Goal: Task Accomplishment & Management: Use online tool/utility

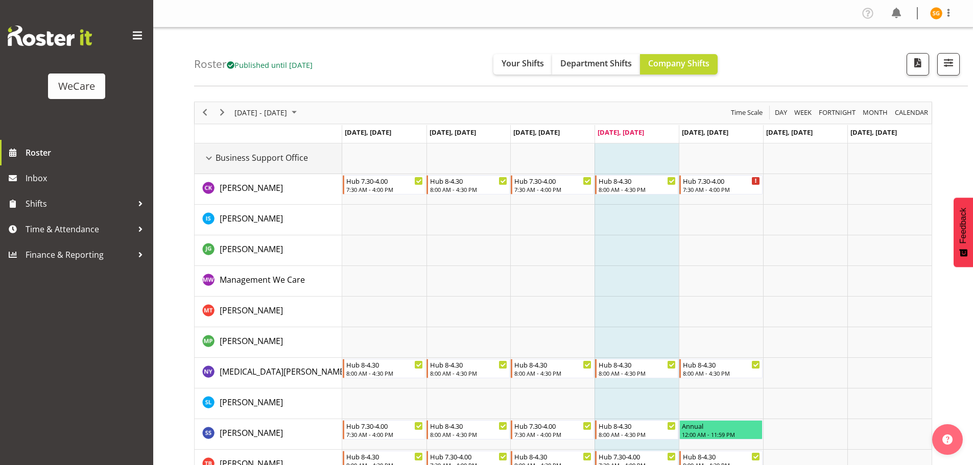
click at [210, 157] on div "Business Support Office resource" at bounding box center [208, 158] width 13 height 13
click at [209, 156] on div "Business Support Office resource" at bounding box center [208, 158] width 13 height 13
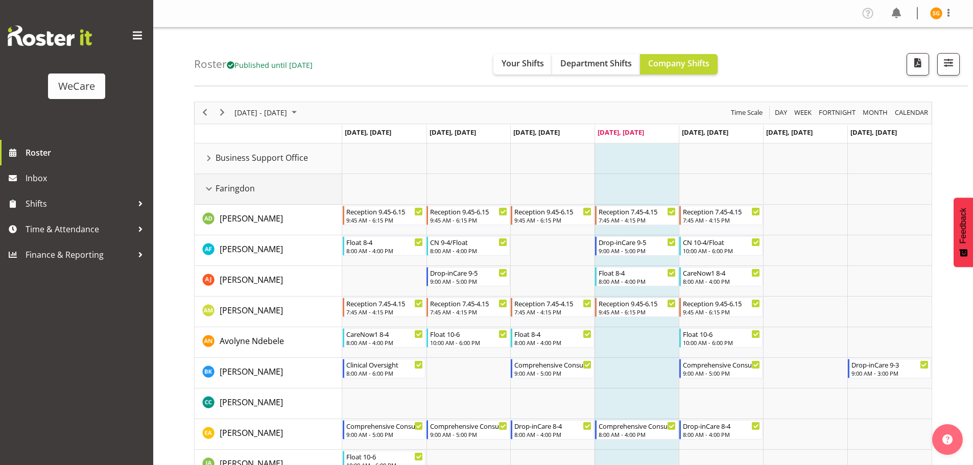
click at [209, 184] on div "Faringdon resource" at bounding box center [208, 188] width 13 height 13
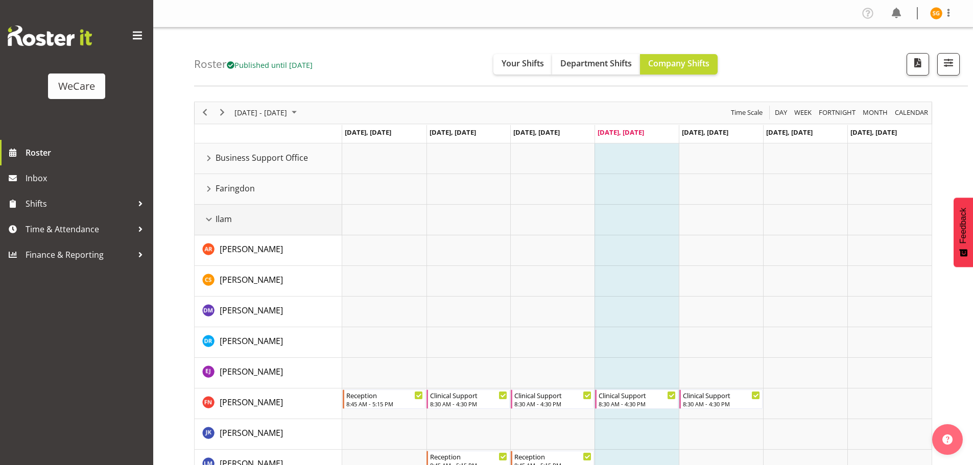
click at [211, 218] on div "Ilam resource" at bounding box center [208, 219] width 13 height 13
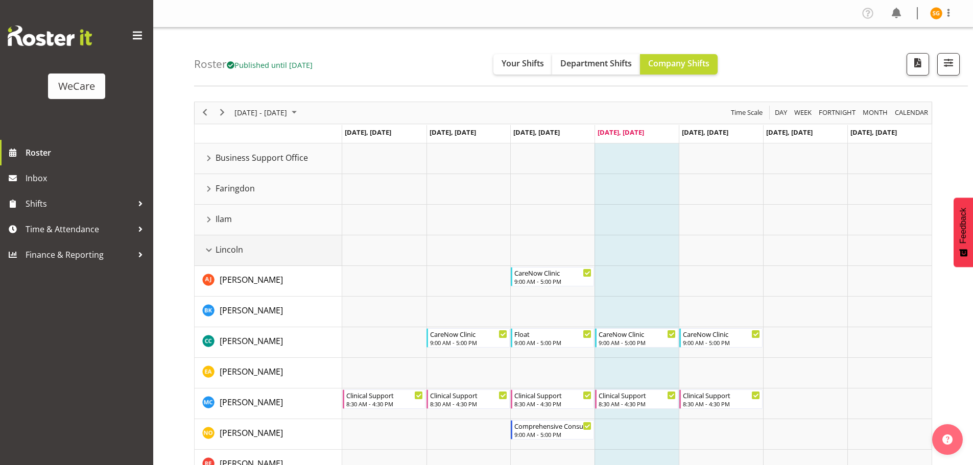
click at [205, 253] on div "Lincoln resource" at bounding box center [208, 250] width 13 height 13
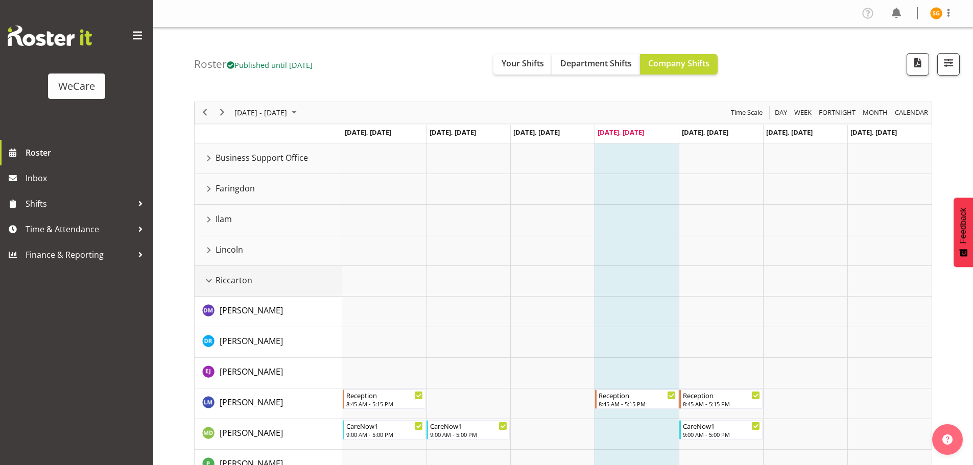
click at [210, 283] on div "Riccarton resource" at bounding box center [208, 280] width 13 height 13
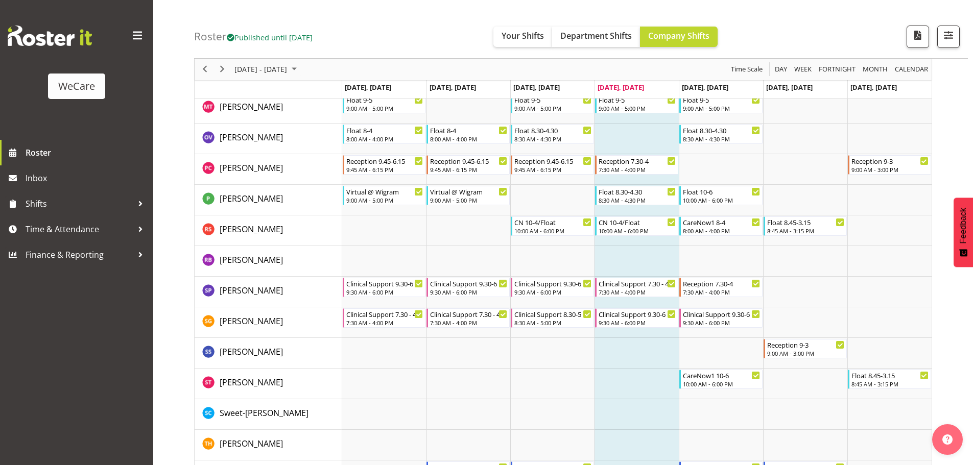
scroll to position [800, 0]
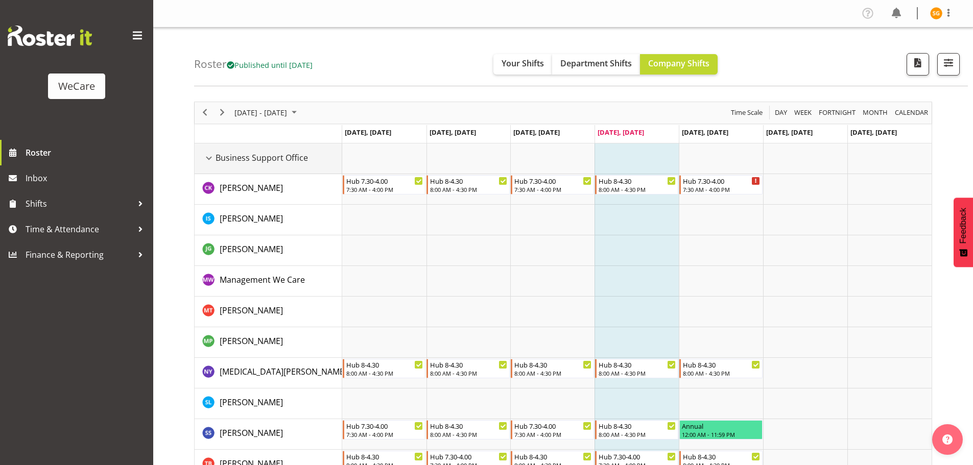
click at [209, 161] on div "Business Support Office resource" at bounding box center [208, 158] width 13 height 13
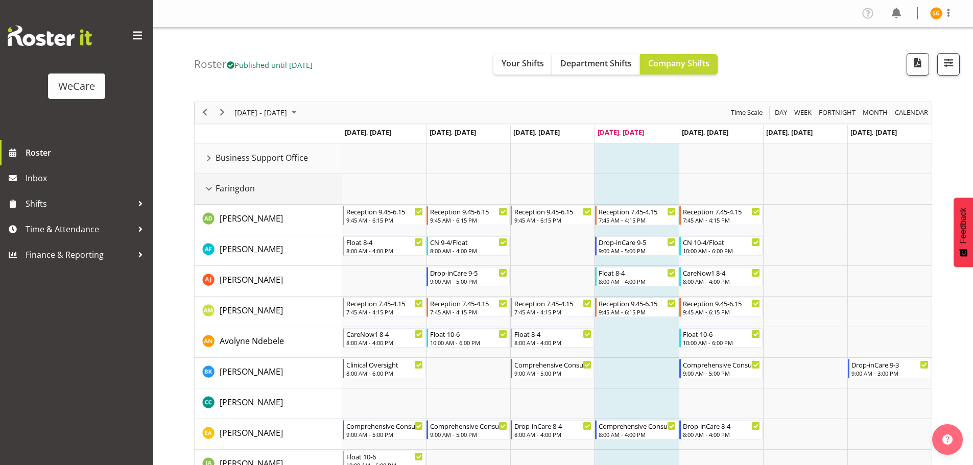
click at [210, 189] on div "Faringdon resource" at bounding box center [208, 188] width 13 height 13
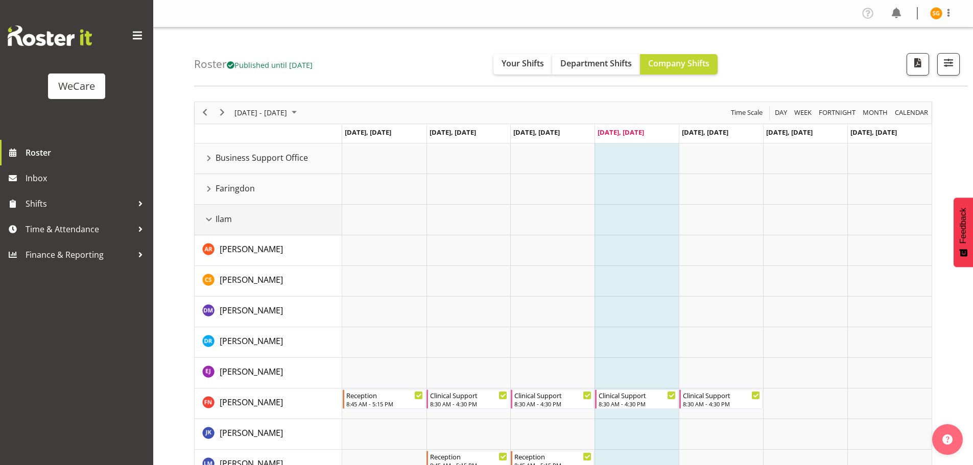
click at [205, 214] on div "Ilam resource" at bounding box center [208, 219] width 13 height 13
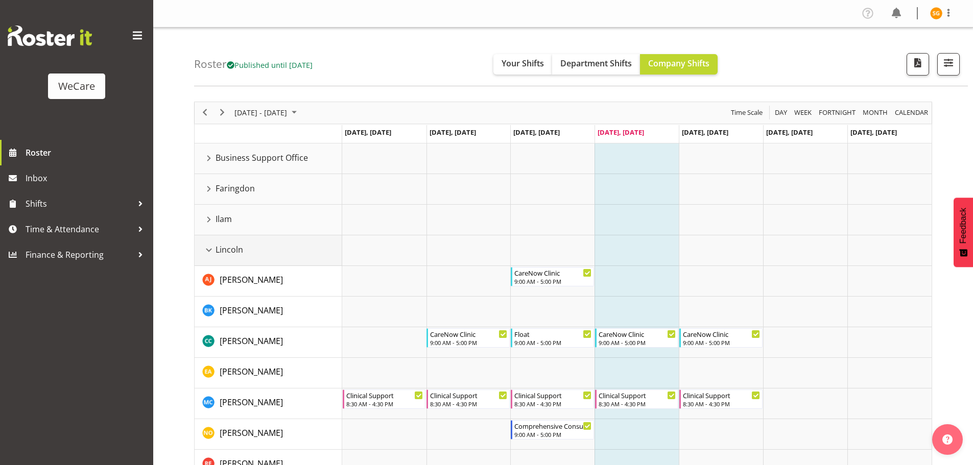
click at [208, 251] on div "Lincoln resource" at bounding box center [208, 250] width 13 height 13
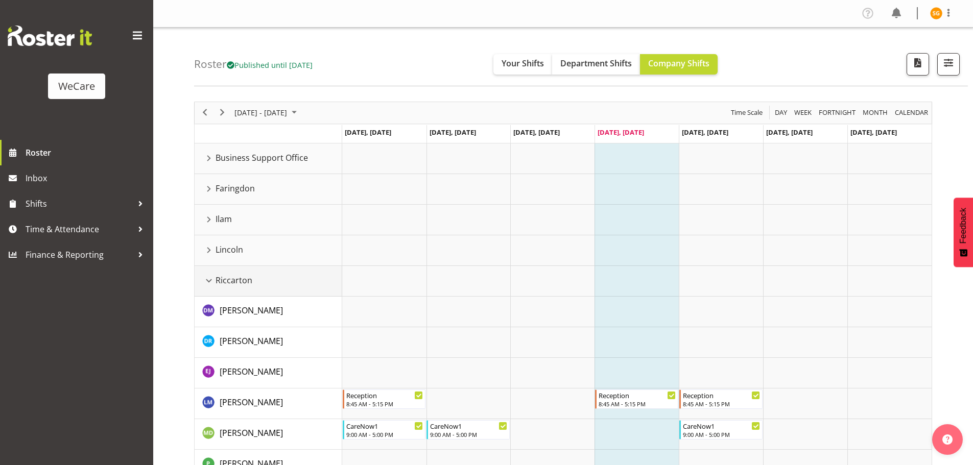
click at [212, 270] on td "Riccarton" at bounding box center [269, 281] width 148 height 31
click at [212, 278] on div "Riccarton resource" at bounding box center [208, 280] width 13 height 13
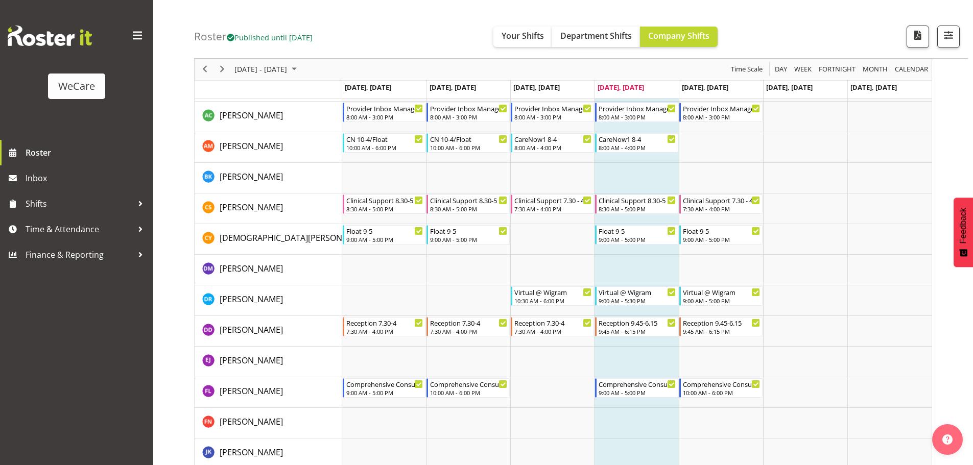
scroll to position [306, 0]
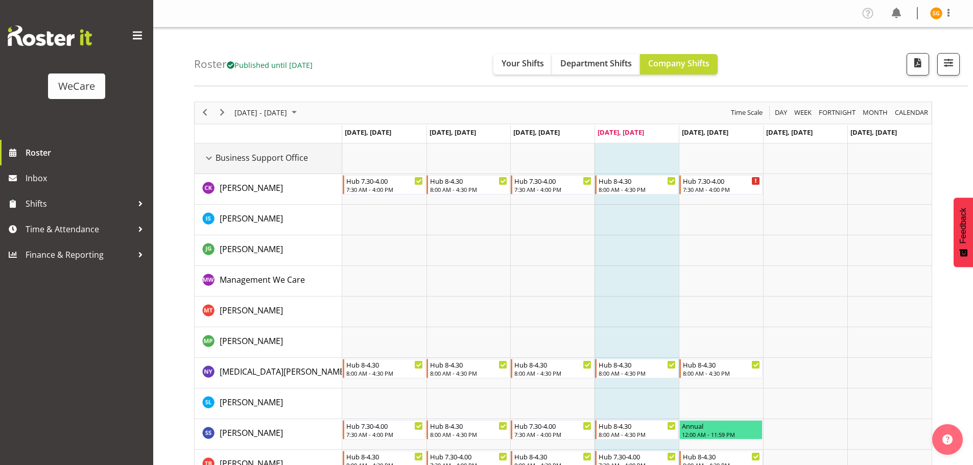
click at [205, 158] on div "Business Support Office resource" at bounding box center [208, 158] width 13 height 13
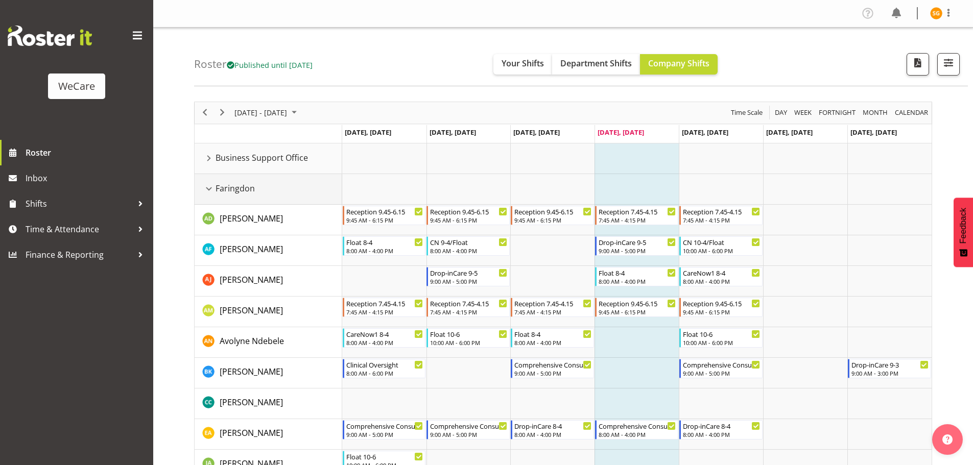
click at [206, 190] on div "Faringdon resource" at bounding box center [208, 188] width 13 height 13
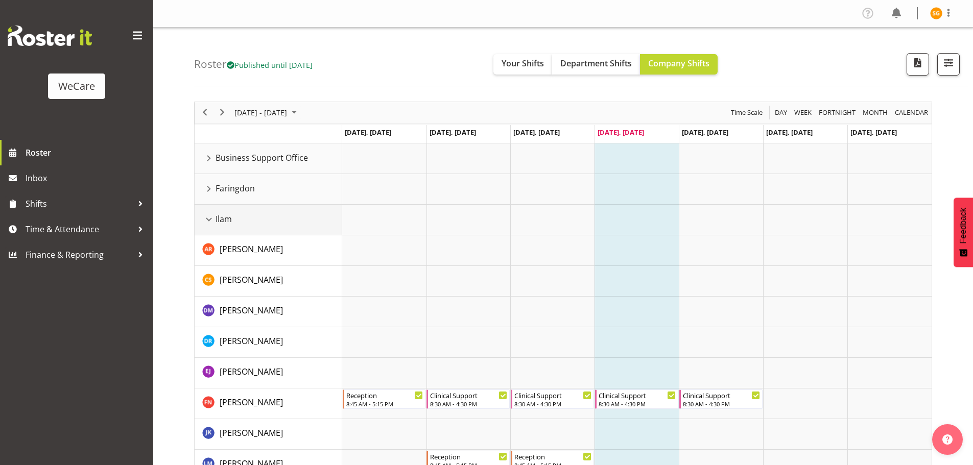
click at [206, 218] on div "Ilam resource" at bounding box center [208, 219] width 13 height 13
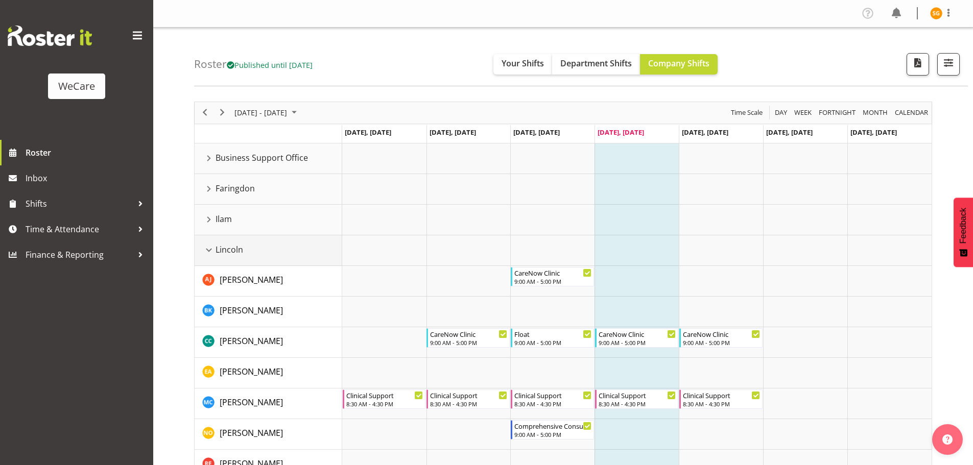
click at [210, 248] on div "Lincoln resource" at bounding box center [208, 250] width 13 height 13
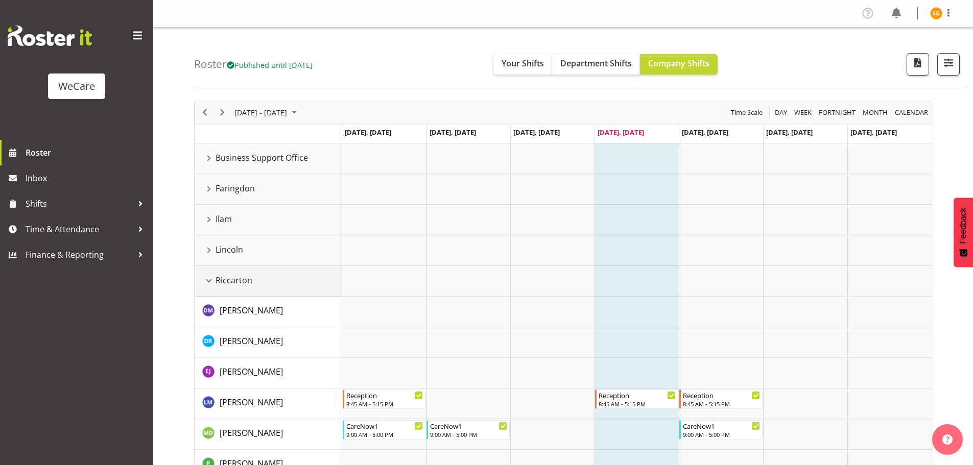
drag, startPoint x: 206, startPoint y: 280, endPoint x: 488, endPoint y: 241, distance: 284.1
click at [206, 280] on div "Riccarton resource" at bounding box center [208, 280] width 13 height 13
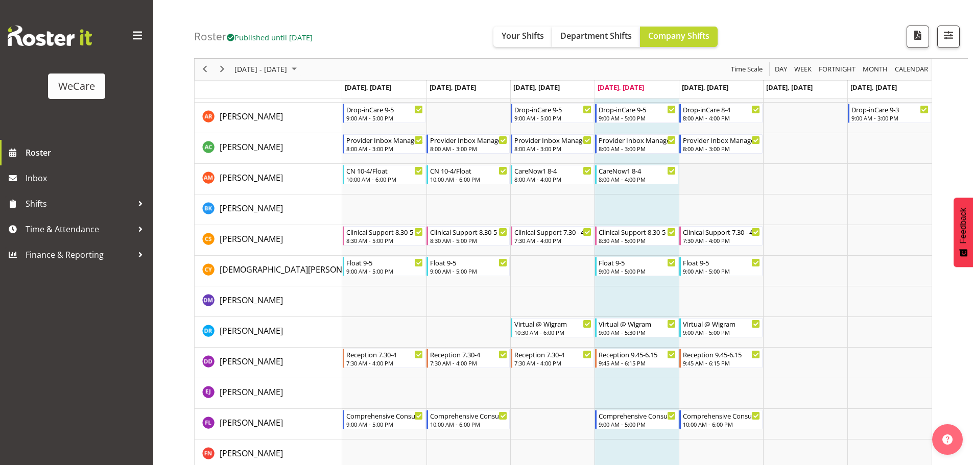
scroll to position [153, 0]
